Goal: Transaction & Acquisition: Purchase product/service

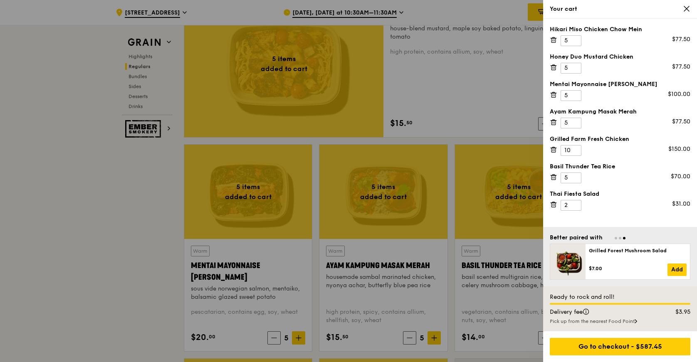
click at [621, 190] on div "Thai Fiesta Salad" at bounding box center [620, 194] width 141 height 8
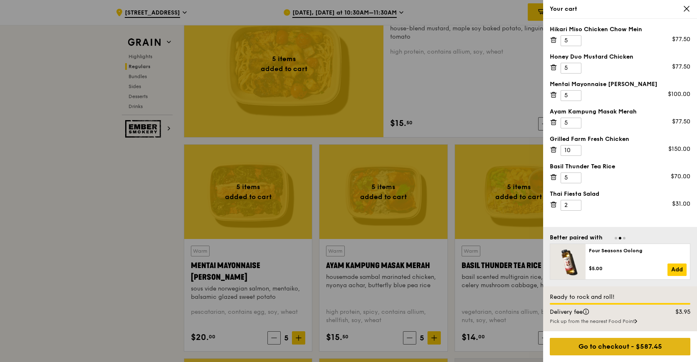
click at [640, 347] on div "Go to checkout - $587.45" at bounding box center [620, 346] width 141 height 17
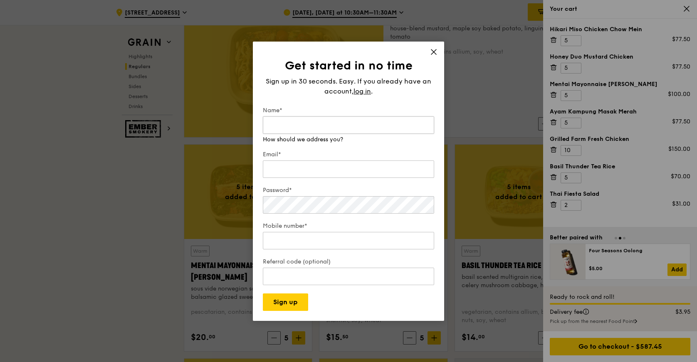
click at [331, 131] on input "Name*" at bounding box center [348, 124] width 171 height 17
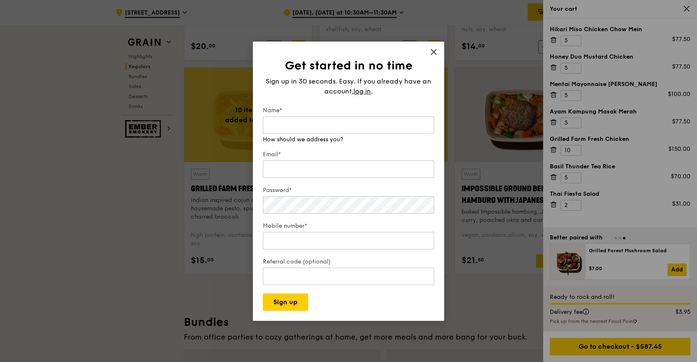
scroll to position [715, 0]
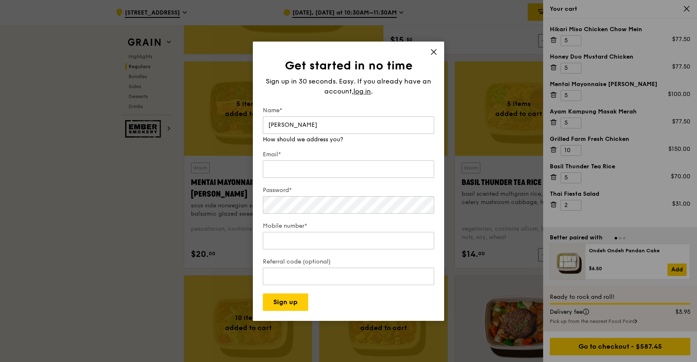
type input "[PERSON_NAME]"
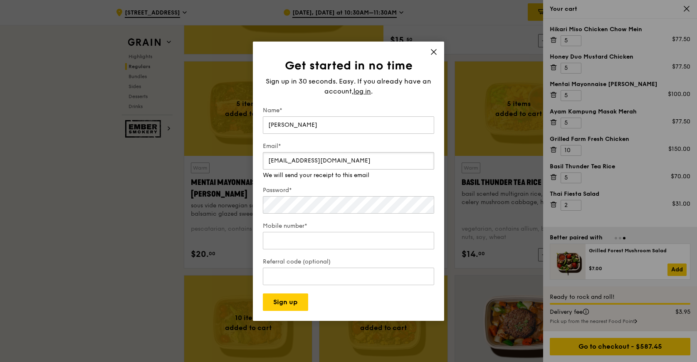
type input "[EMAIL_ADDRESS][DOMAIN_NAME]"
click at [337, 238] on input "Mobile number*" at bounding box center [348, 240] width 171 height 17
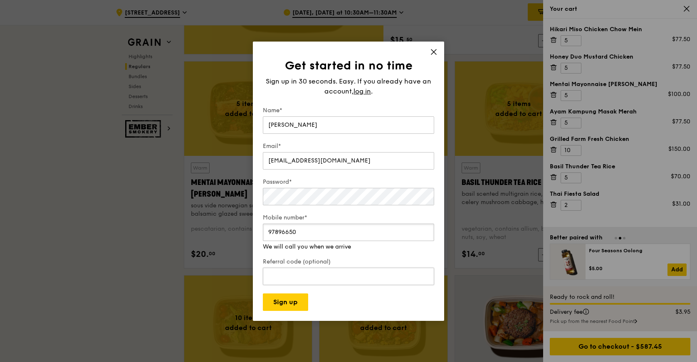
type input "97896650"
click at [289, 276] on input "Referral code (optional)" at bounding box center [348, 268] width 171 height 17
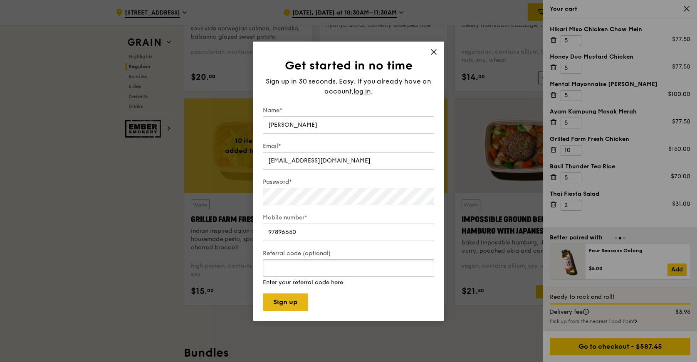
scroll to position [923, 0]
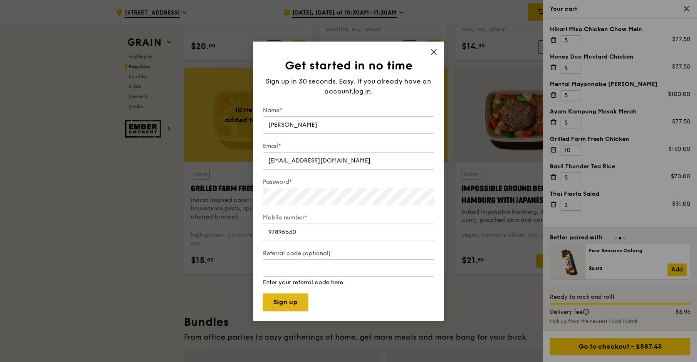
click at [294, 302] on button "Sign up" at bounding box center [285, 302] width 45 height 17
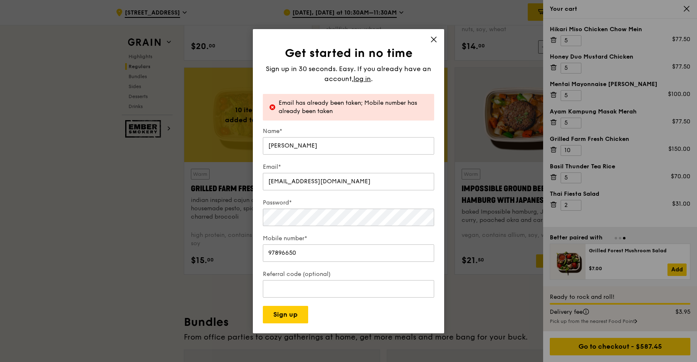
click at [433, 39] on icon at bounding box center [433, 39] width 5 height 5
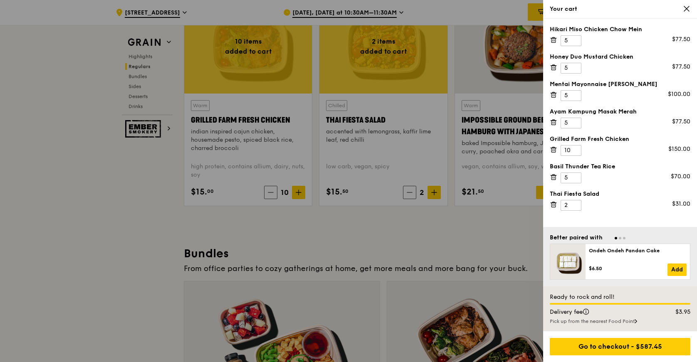
scroll to position [1089, 0]
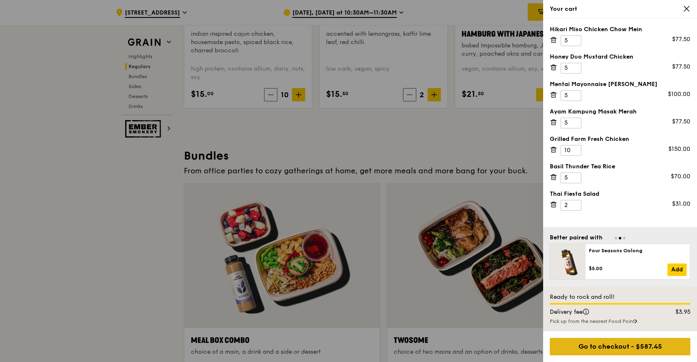
click at [610, 352] on div "Go to checkout - $587.45" at bounding box center [620, 346] width 141 height 17
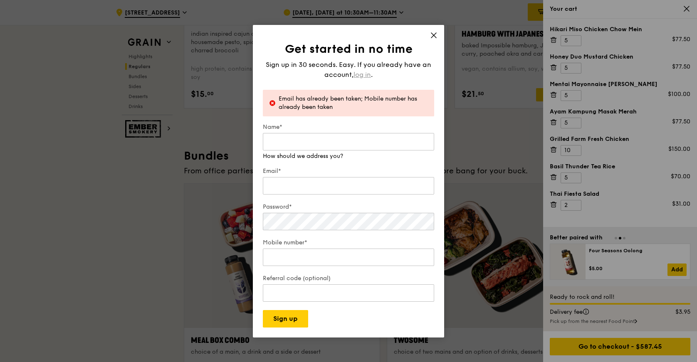
click at [359, 76] on span "log in" at bounding box center [362, 75] width 17 height 10
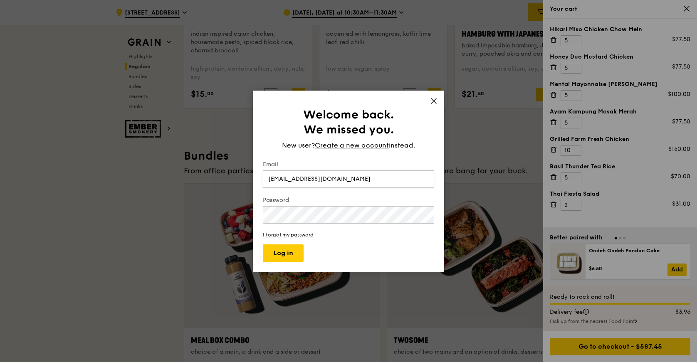
type input "[EMAIL_ADDRESS][DOMAIN_NAME]"
click at [263, 245] on button "Log in" at bounding box center [283, 253] width 41 height 17
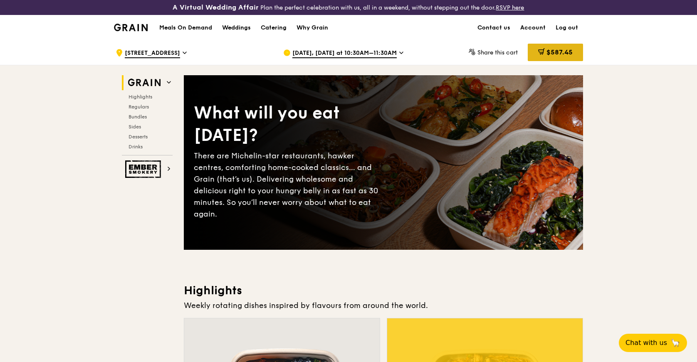
click at [547, 52] on span "$587.45" at bounding box center [560, 52] width 26 height 8
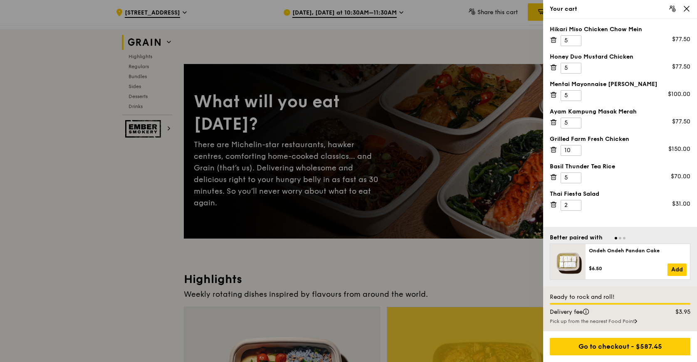
scroll to position [42, 0]
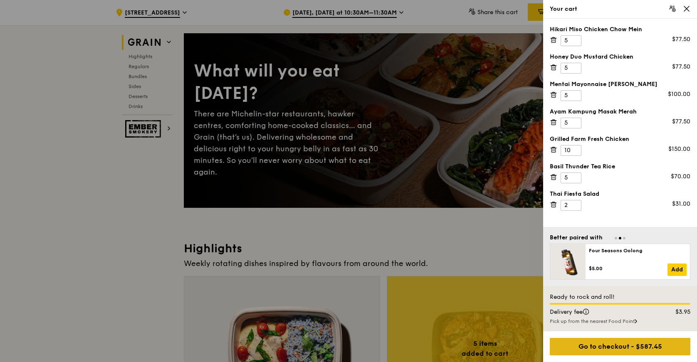
click at [607, 340] on div "Go to checkout - $587.45" at bounding box center [620, 346] width 141 height 17
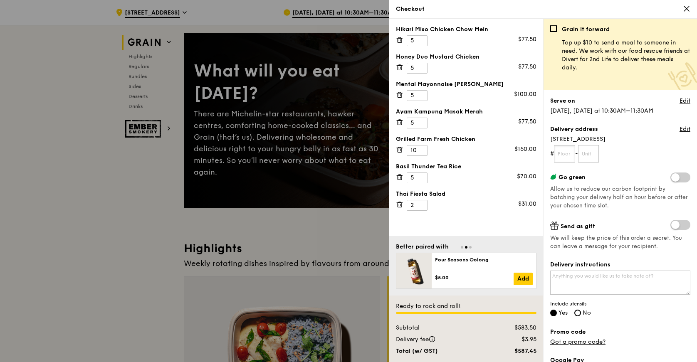
click at [568, 154] on input "text" at bounding box center [564, 153] width 21 height 17
type input "01"
click at [588, 153] on input "text" at bounding box center [588, 153] width 21 height 17
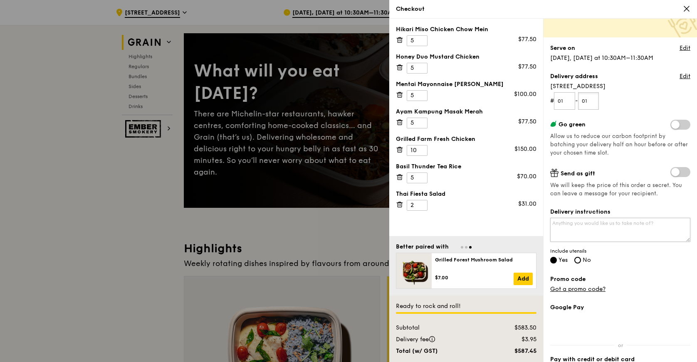
scroll to position [83, 0]
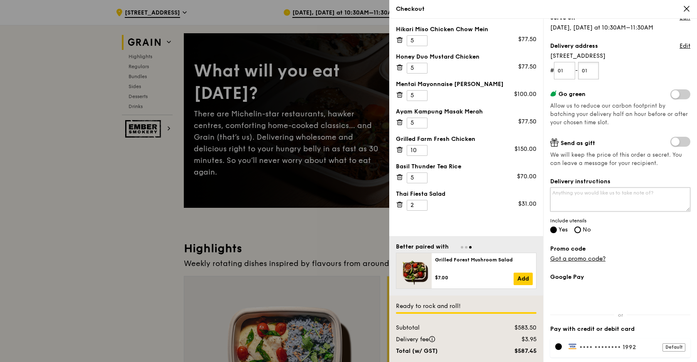
type input "01"
click at [592, 196] on textarea "Delivery instructions" at bounding box center [620, 200] width 140 height 24
click at [586, 200] on textarea "Delivery instructions" at bounding box center [620, 200] width 140 height 24
type textarea "G"
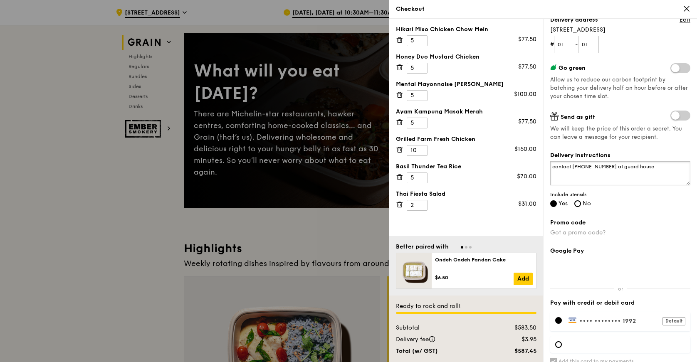
scroll to position [141, 0]
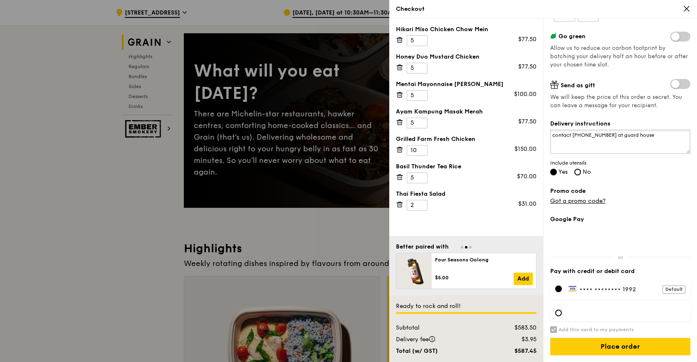
type textarea "contact 97896650 at guard house"
click at [618, 289] on label "•••• •••• •••• 1992 Default" at bounding box center [627, 289] width 117 height 7
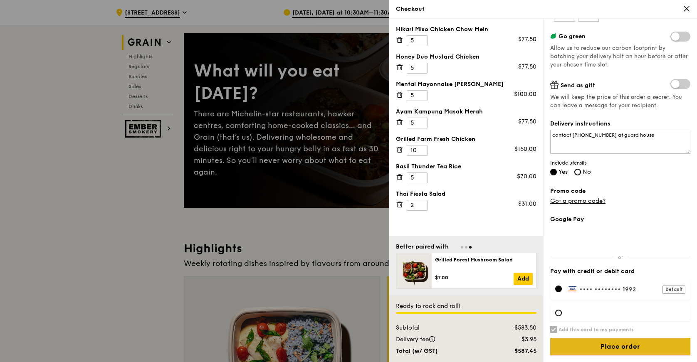
click at [603, 345] on input "Place order" at bounding box center [620, 346] width 140 height 17
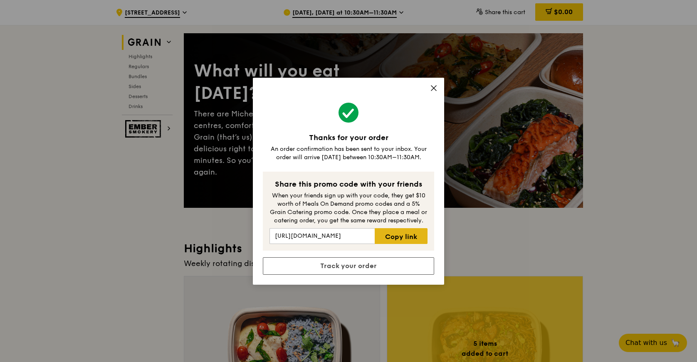
click at [404, 234] on link "Copy link" at bounding box center [401, 236] width 53 height 16
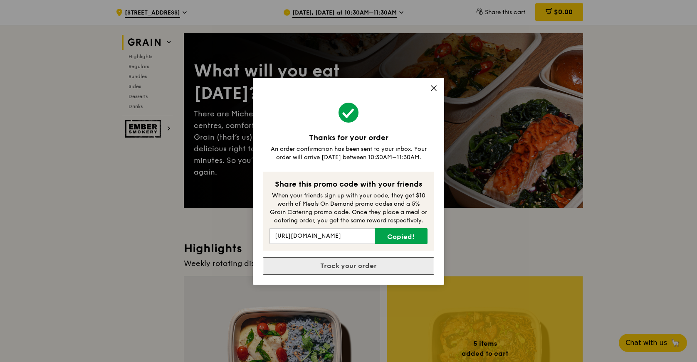
click at [321, 258] on link "Track your order" at bounding box center [348, 265] width 171 height 17
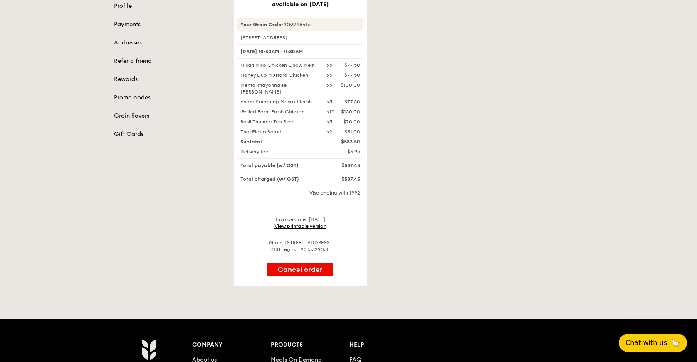
scroll to position [83, 0]
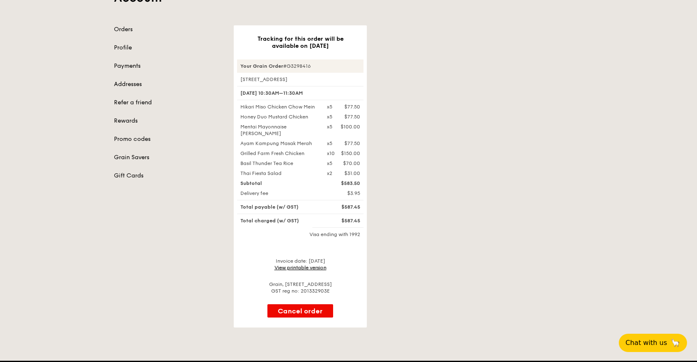
click at [305, 267] on link "View printable version" at bounding box center [301, 268] width 52 height 6
